Goal: Task Accomplishment & Management: Use online tool/utility

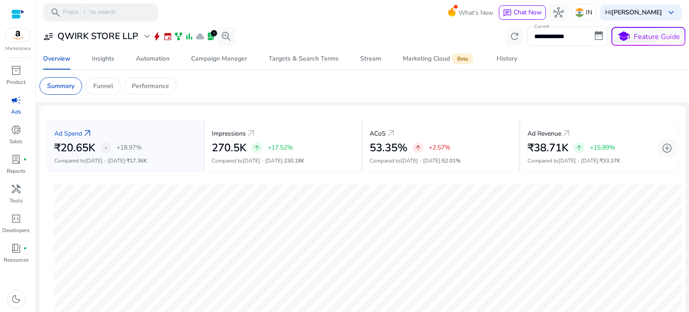
scroll to position [90, 0]
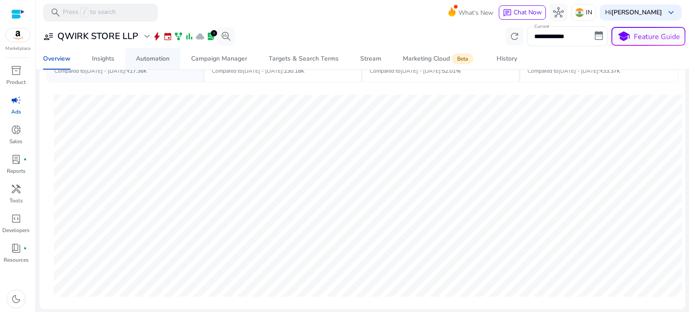
click at [152, 62] on div "Automation" at bounding box center [153, 59] width 34 height 6
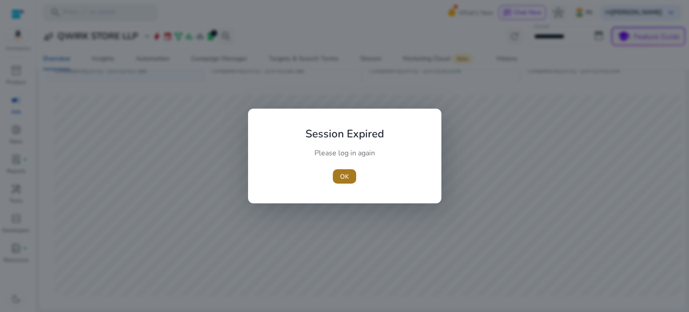
click at [342, 177] on span "OK" at bounding box center [344, 176] width 9 height 9
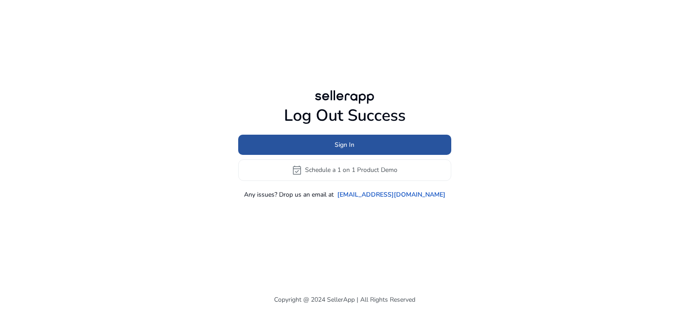
click at [380, 148] on span at bounding box center [344, 145] width 213 height 22
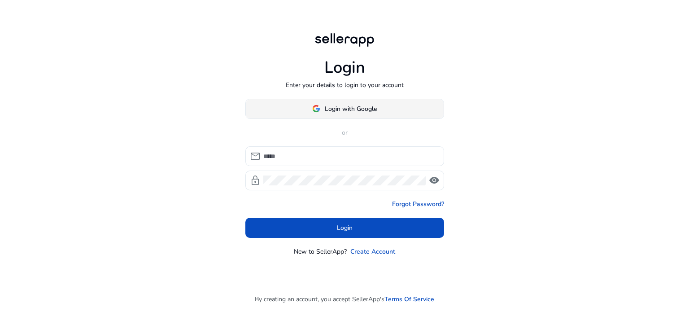
click at [362, 116] on span at bounding box center [345, 109] width 198 height 22
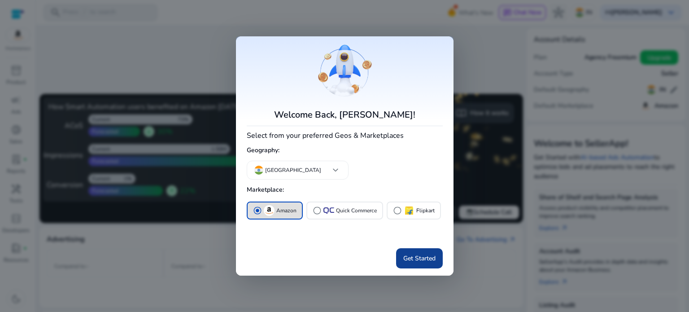
click at [409, 252] on span at bounding box center [419, 259] width 47 height 22
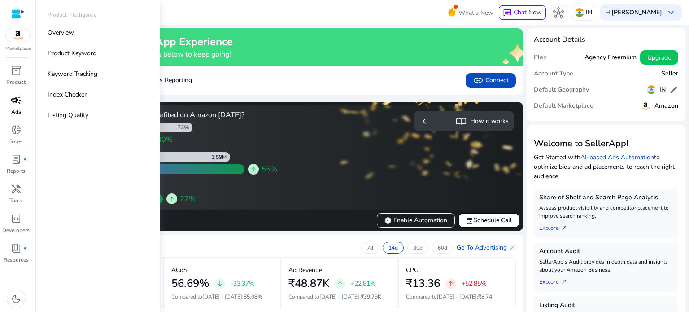
click at [5, 102] on div "campaign" at bounding box center [16, 100] width 25 height 14
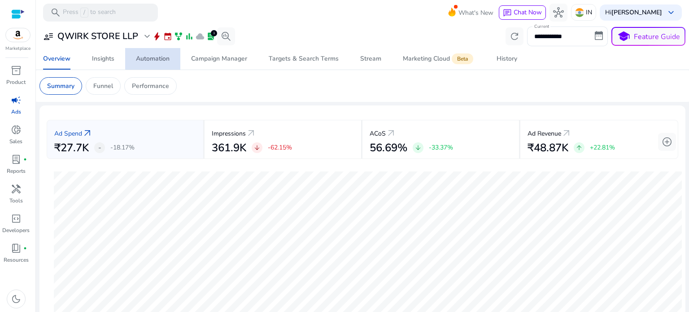
drag, startPoint x: 157, startPoint y: 51, endPoint x: 154, endPoint y: 54, distance: 4.8
click at [156, 52] on span "Automation" at bounding box center [153, 59] width 34 height 22
